Goal: Obtain resource: Download file/media

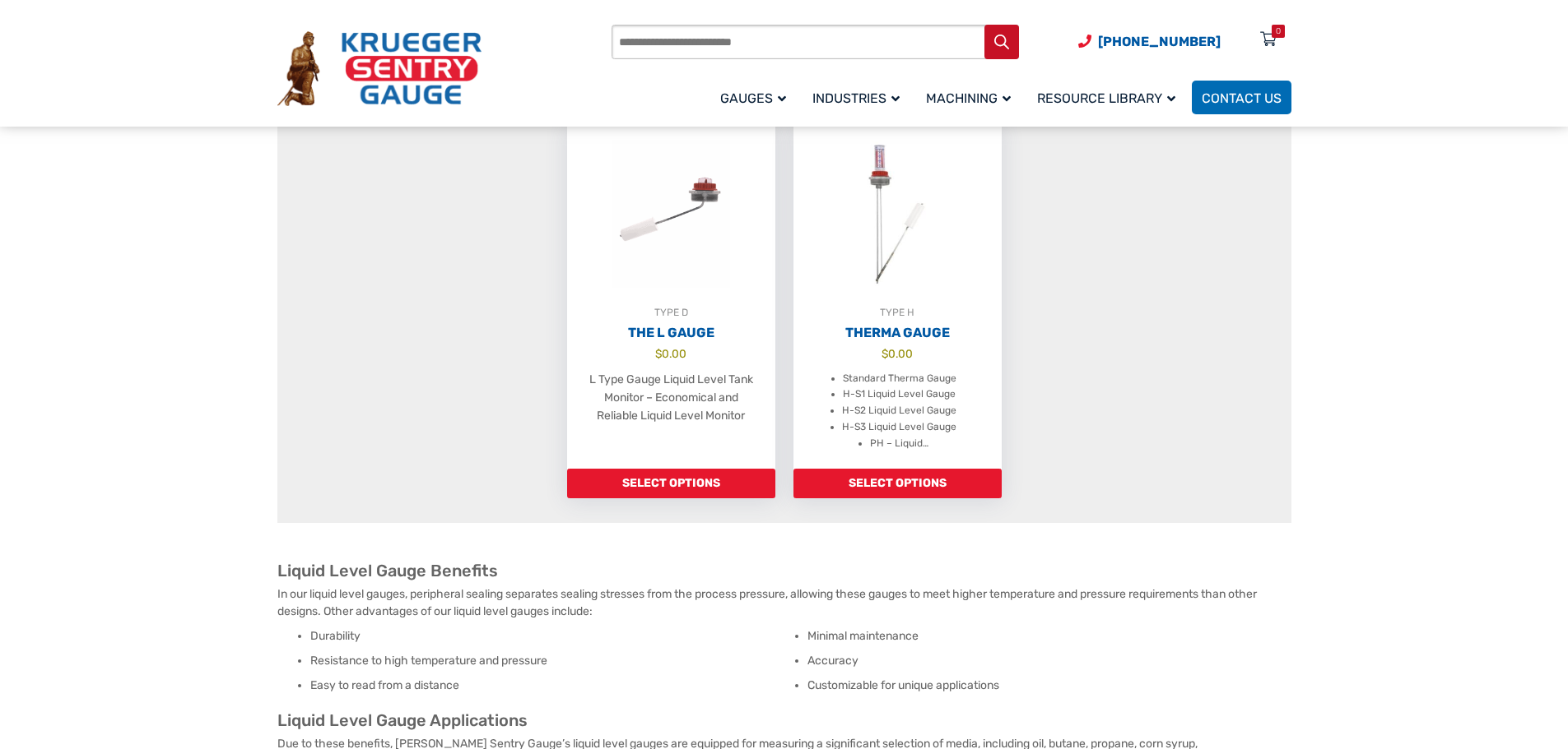
scroll to position [1316, 0]
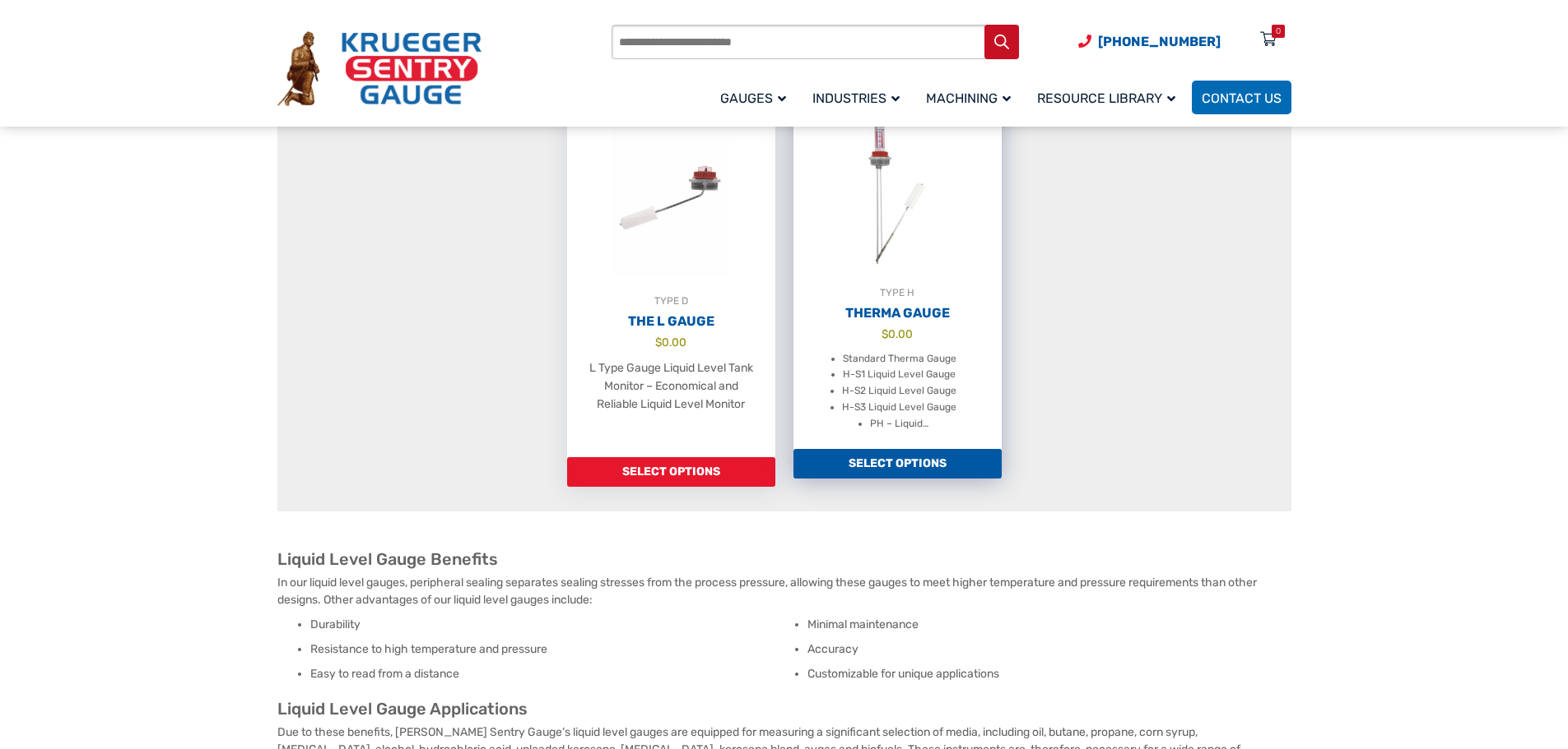
click at [909, 321] on h2 "Therma Gauge" at bounding box center [896, 313] width 208 height 17
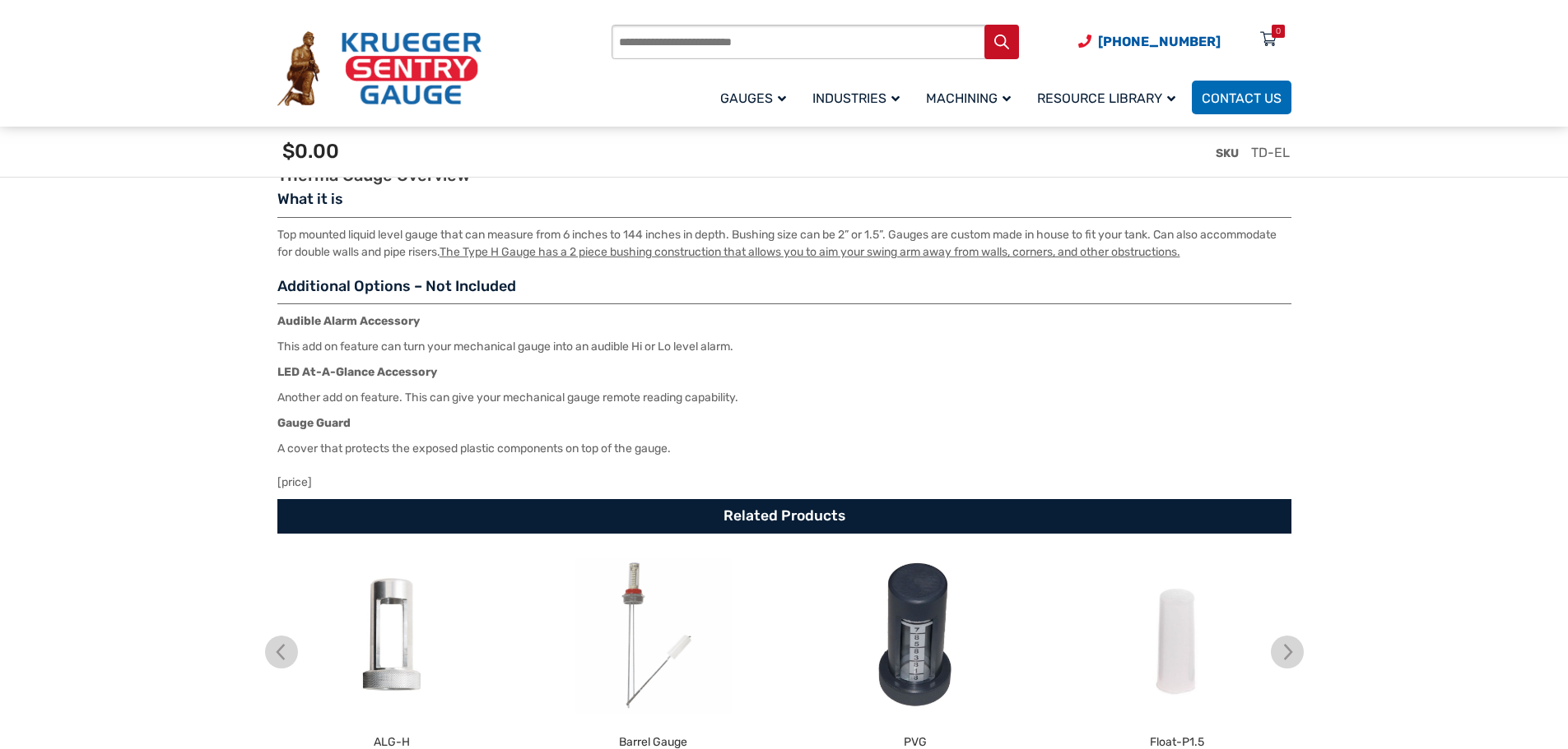
scroll to position [2550, 0]
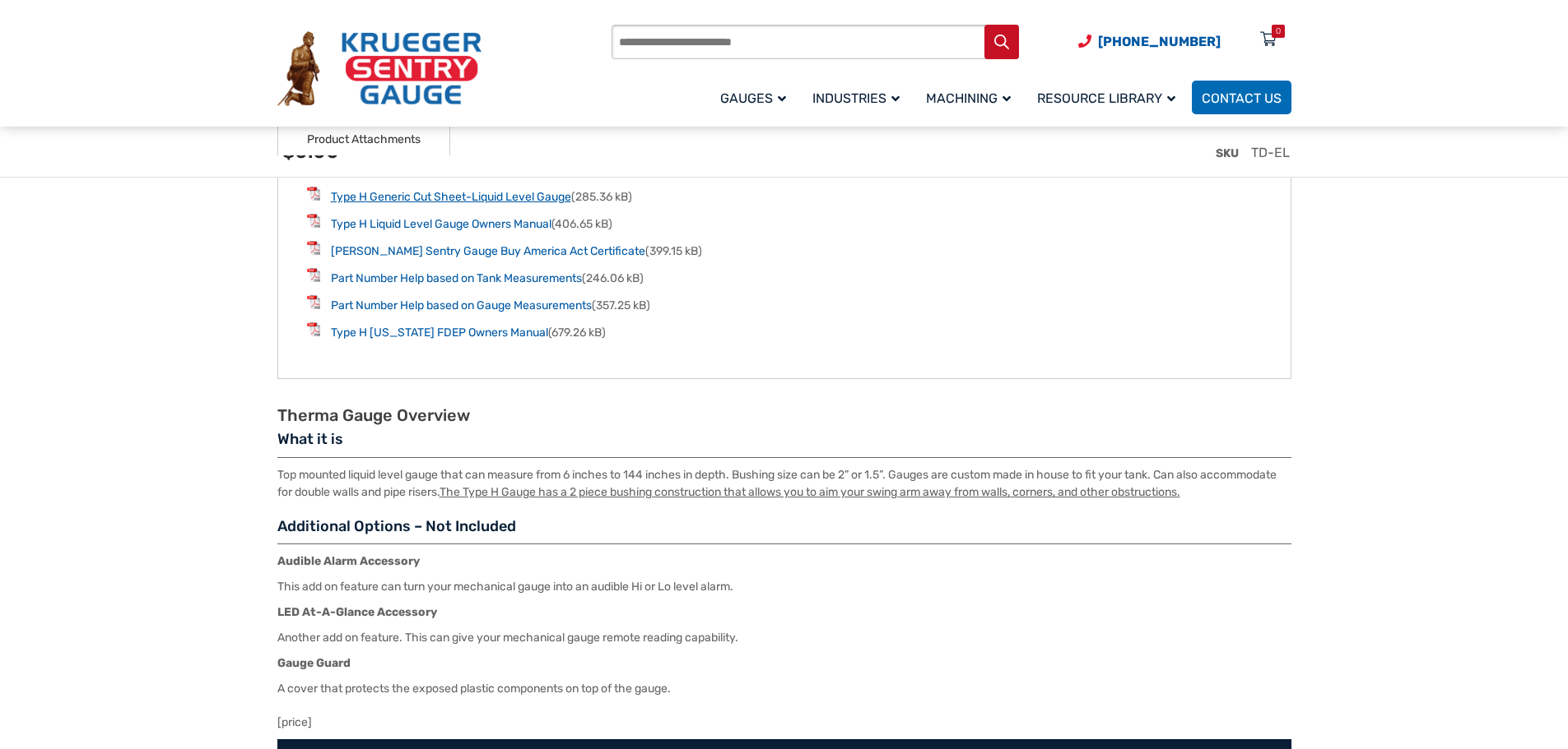
click at [449, 202] on link "Type H Generic Cut Sheet-Liquid Level Gauge" at bounding box center [451, 197] width 241 height 14
click at [454, 231] on link "Type H Liquid Level Gauge Owners Manual" at bounding box center [441, 224] width 221 height 14
click at [420, 255] on link "[PERSON_NAME] Sentry Gauge Buy America Act Certificate" at bounding box center [487, 251] width 315 height 14
click at [403, 285] on link "Part Number Help based on Tank Measurements" at bounding box center [456, 278] width 250 height 14
click at [454, 312] on link "Part Number Help based on Gauge Measurements" at bounding box center [461, 306] width 261 height 14
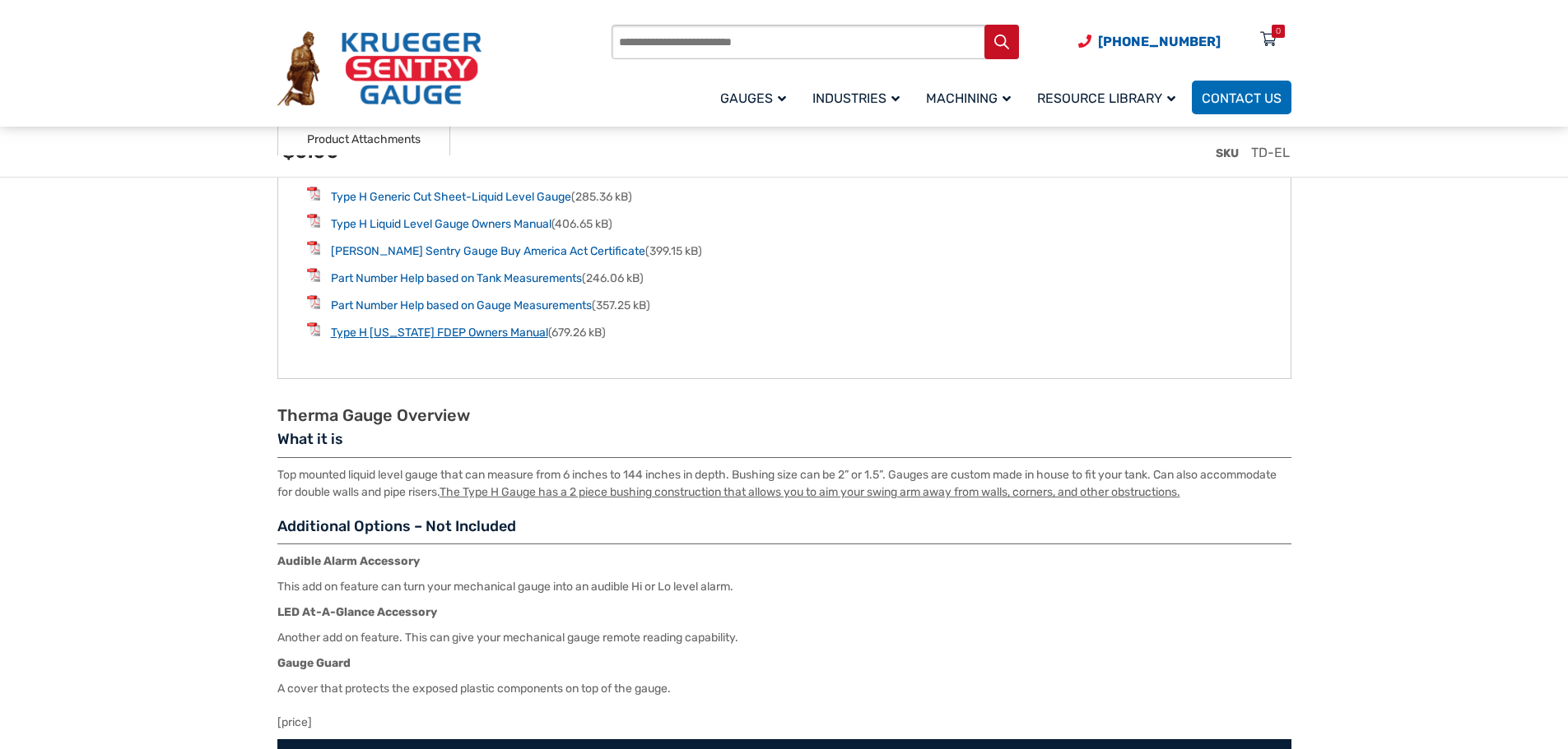
click at [439, 340] on link "Type H [US_STATE] FDEP Owners Manual" at bounding box center [439, 332] width 217 height 14
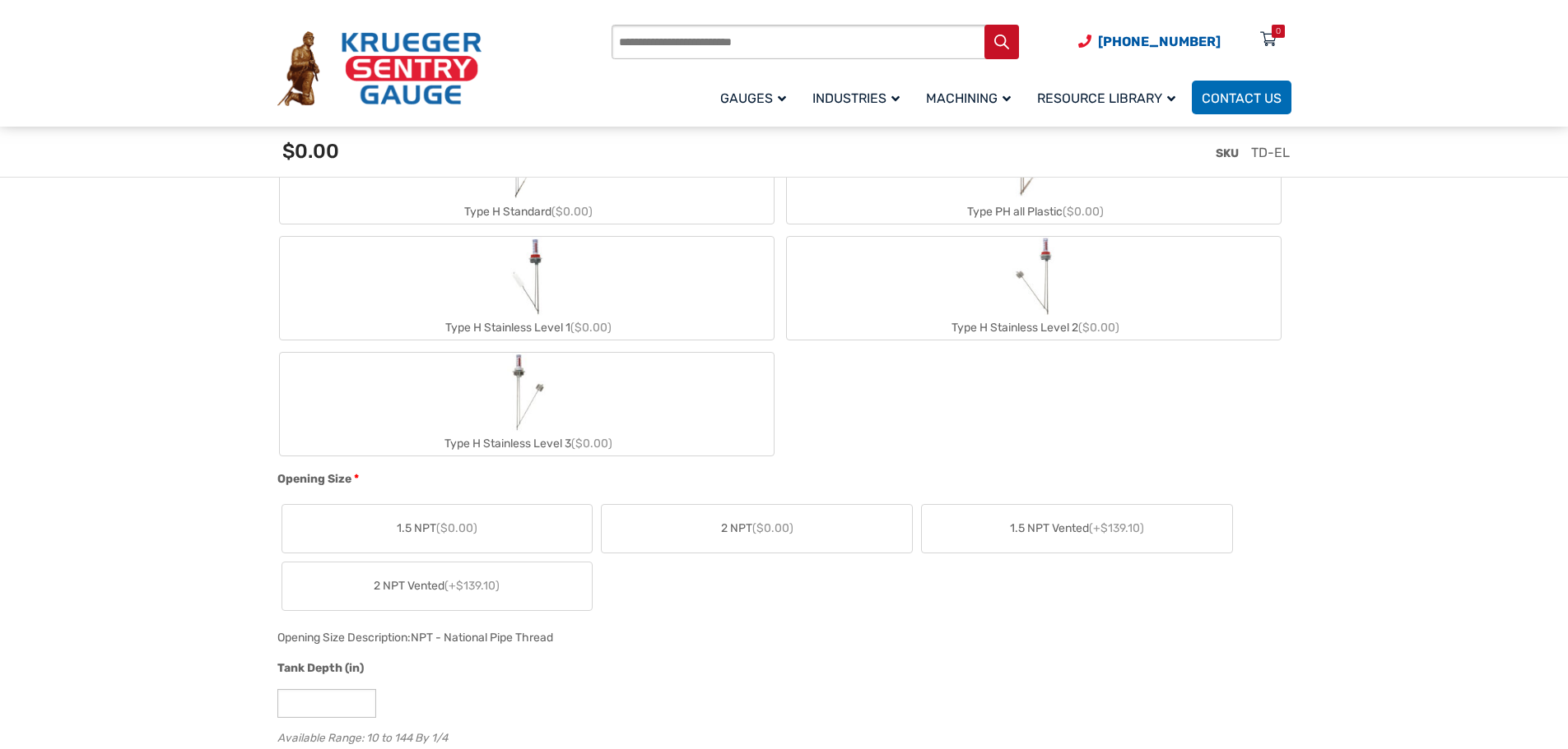
scroll to position [1069, 0]
